Goal: Navigation & Orientation: Find specific page/section

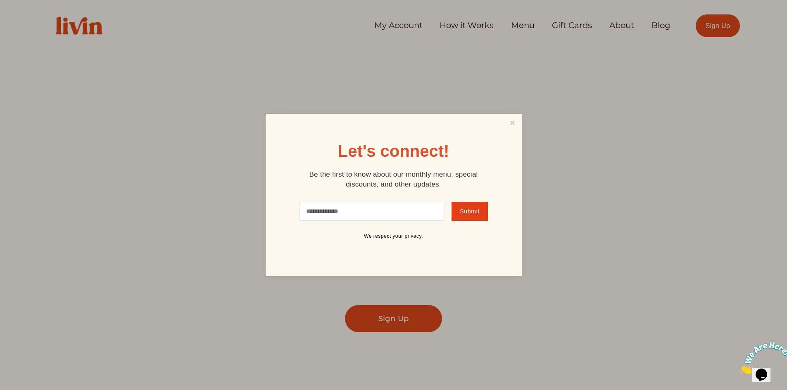
click at [514, 127] on link "Close" at bounding box center [512, 122] width 16 height 15
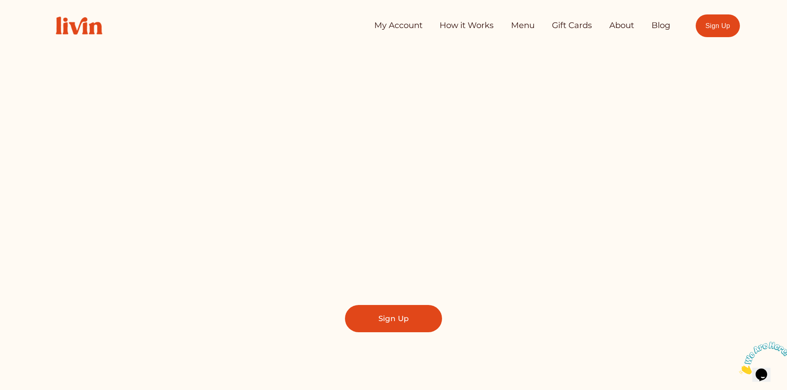
click at [401, 23] on link "My Account" at bounding box center [398, 25] width 48 height 17
click at [450, 24] on link "How it Works" at bounding box center [466, 25] width 54 height 17
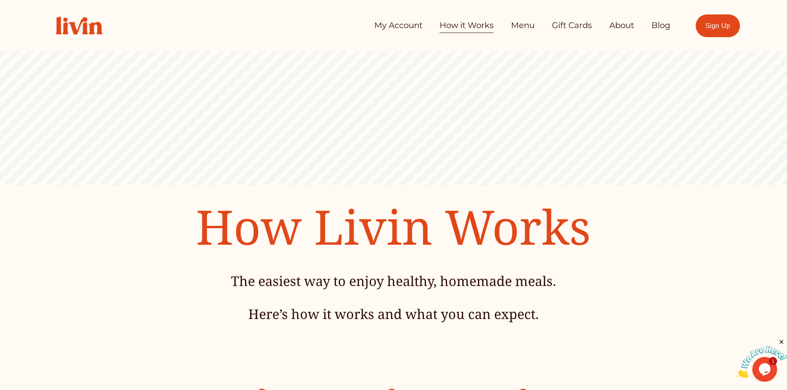
click at [516, 25] on link "Menu" at bounding box center [523, 25] width 24 height 17
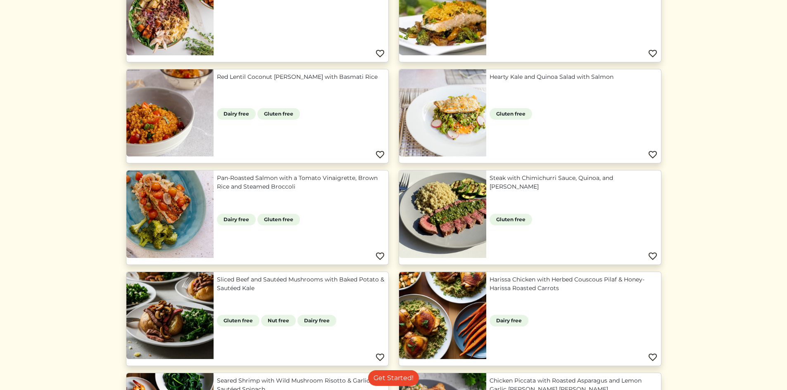
scroll to position [446, 0]
